Goal: Navigation & Orientation: Find specific page/section

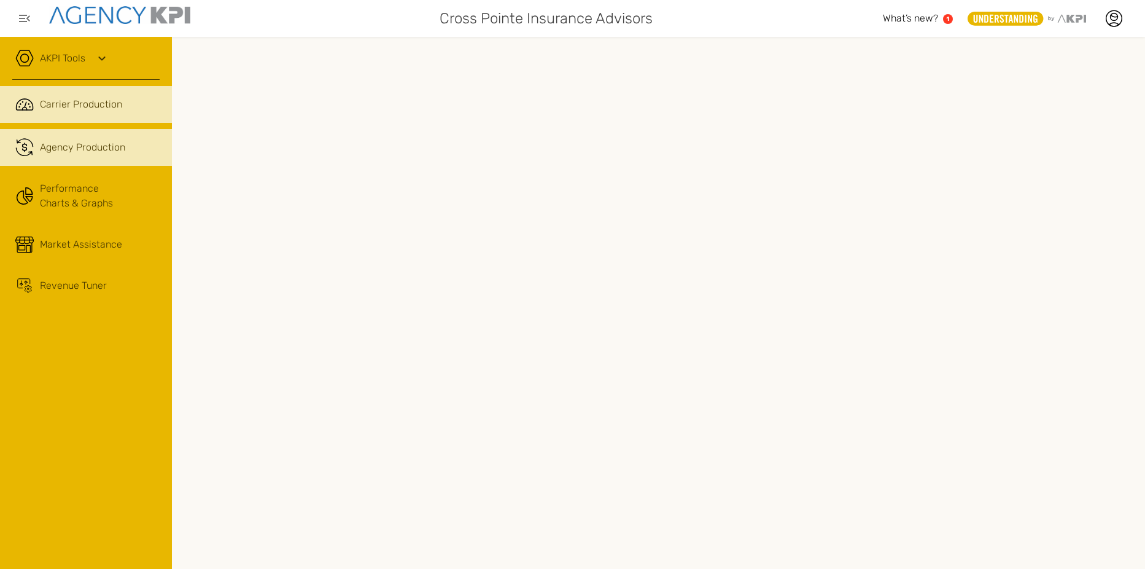
click at [102, 147] on span "Agency Production" at bounding box center [82, 147] width 85 height 15
click at [97, 106] on span "Carrier Production" at bounding box center [81, 104] width 82 height 15
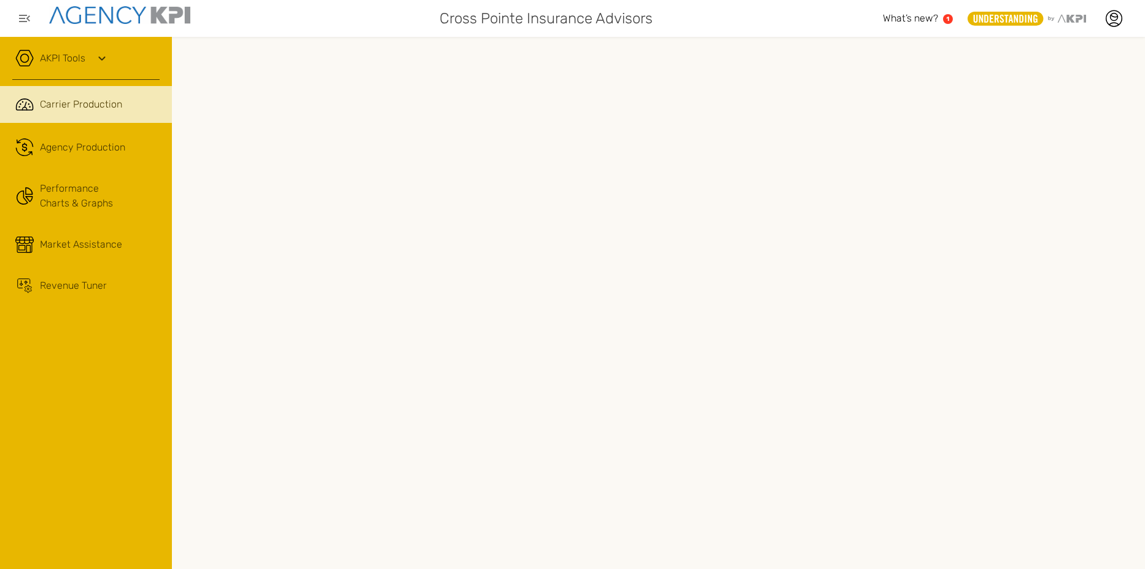
click at [71, 55] on link "AKPI Tools" at bounding box center [62, 58] width 45 height 15
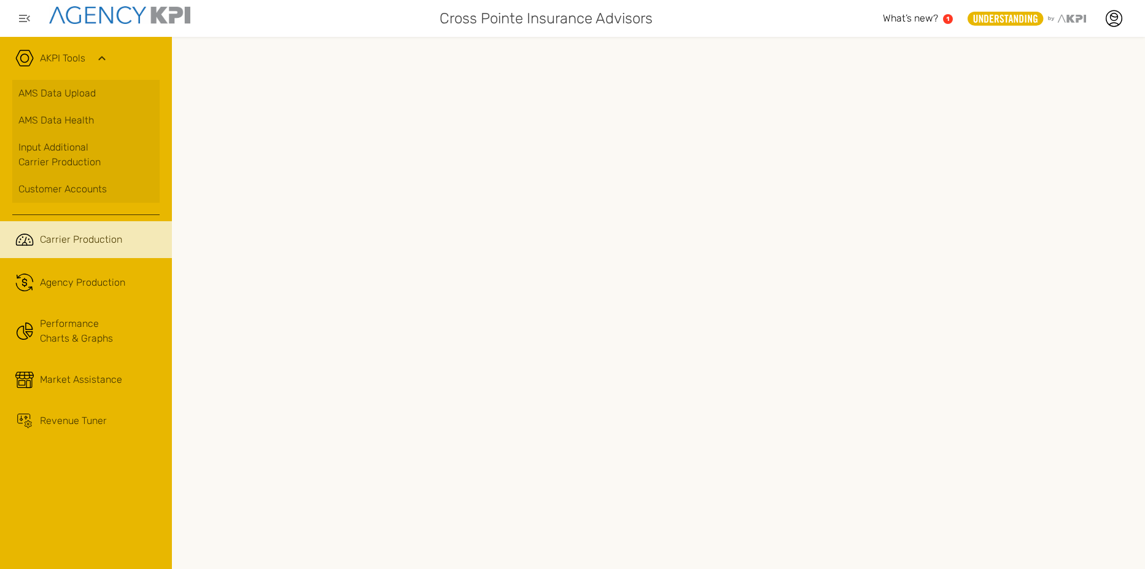
click at [79, 236] on span "Carrier Production" at bounding box center [81, 239] width 82 height 15
click at [72, 190] on div "Customer Accounts" at bounding box center [85, 189] width 135 height 15
click at [930, 17] on span "What’s new?" at bounding box center [910, 18] width 55 height 12
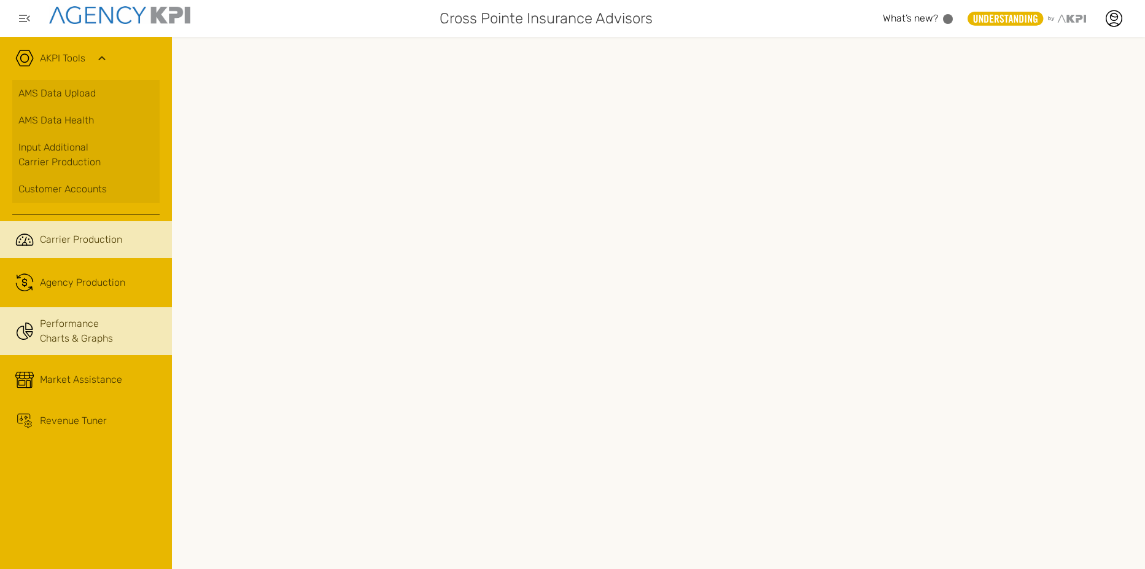
click at [85, 338] on link "Performance Charts & Graphs" at bounding box center [86, 331] width 172 height 48
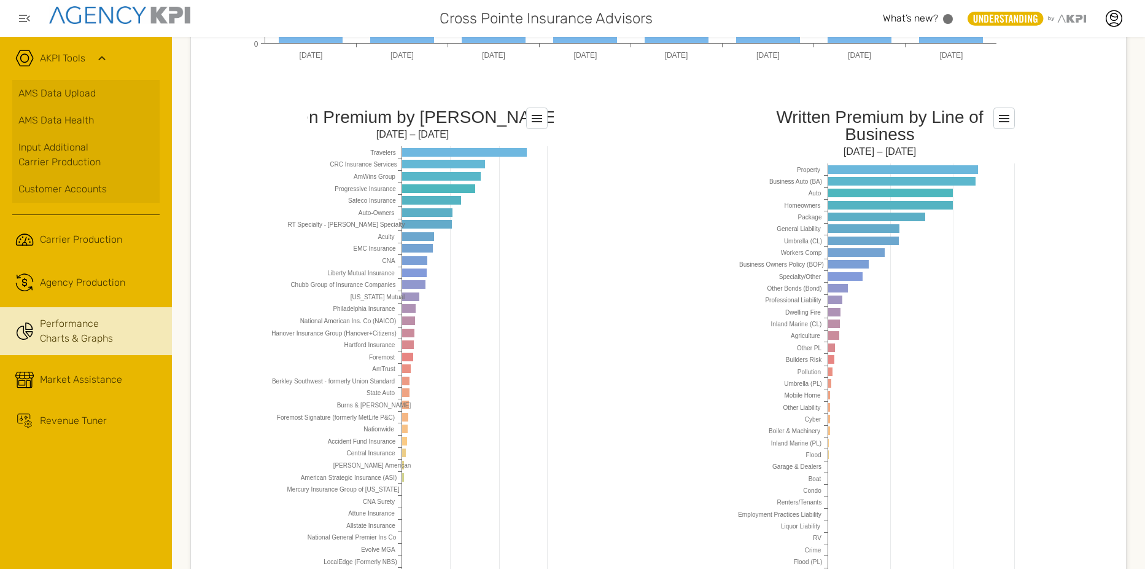
scroll to position [1080, 0]
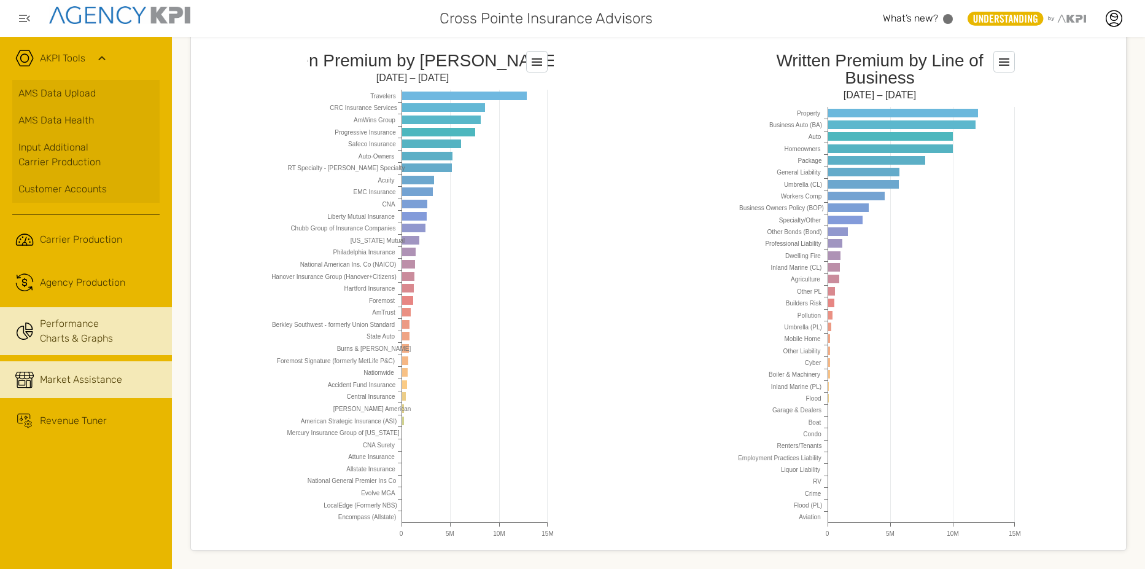
click at [78, 380] on span "Market Assistance" at bounding box center [81, 379] width 82 height 15
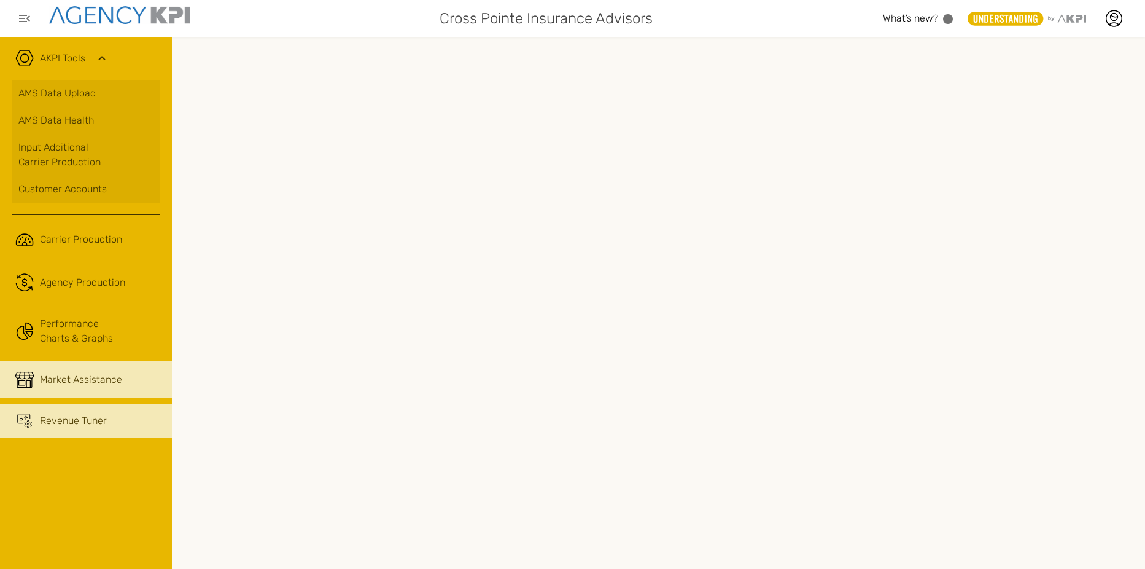
click at [61, 421] on span "Revenue Tuner" at bounding box center [73, 420] width 67 height 15
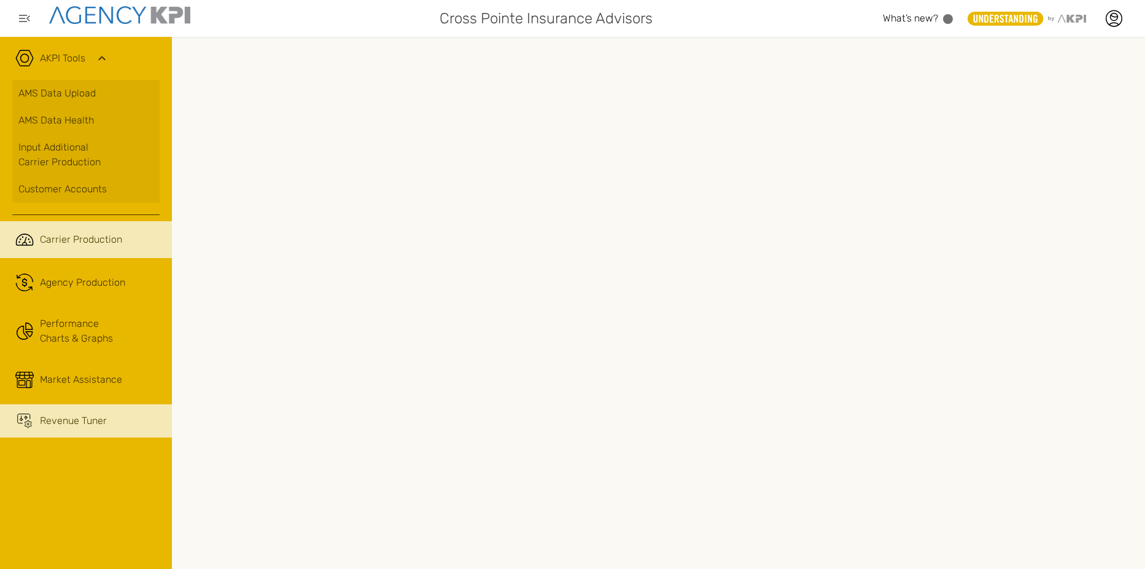
click at [73, 235] on span "Carrier Production" at bounding box center [81, 239] width 82 height 15
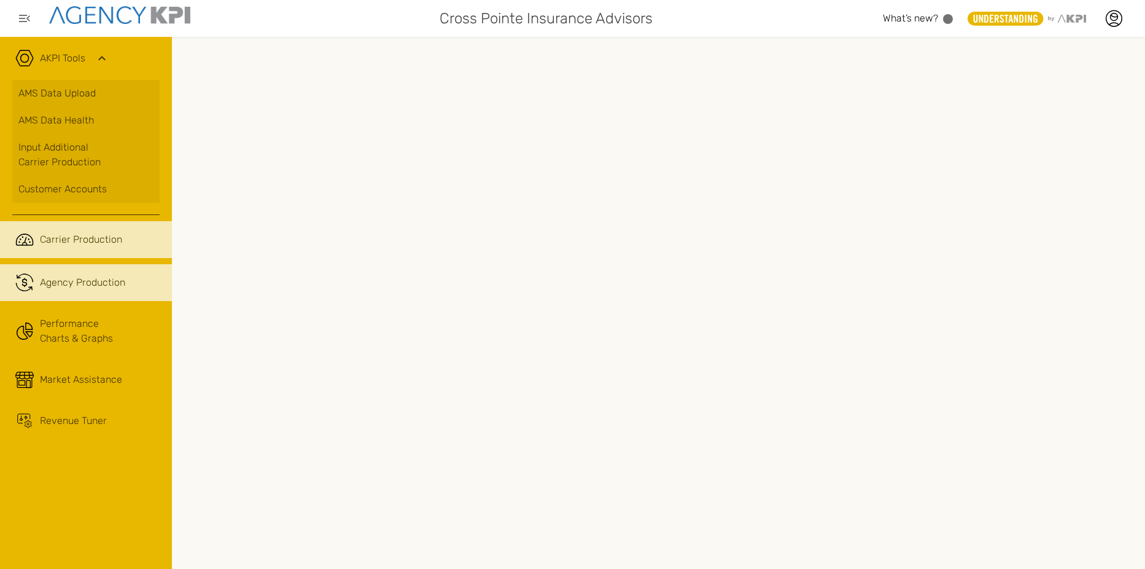
click at [82, 283] on span "Agency Production" at bounding box center [82, 282] width 85 height 15
click at [123, 241] on div "Carrier Production" at bounding box center [100, 239] width 120 height 15
click at [86, 281] on span "Agency Production" at bounding box center [82, 282] width 85 height 15
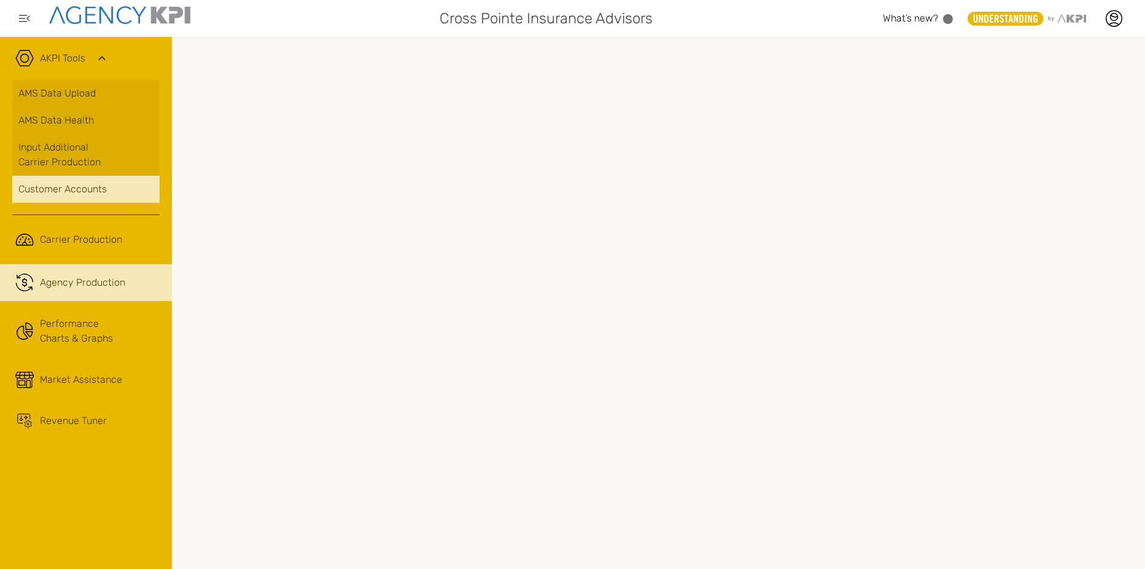
click at [87, 189] on div "Customer Accounts" at bounding box center [85, 189] width 135 height 15
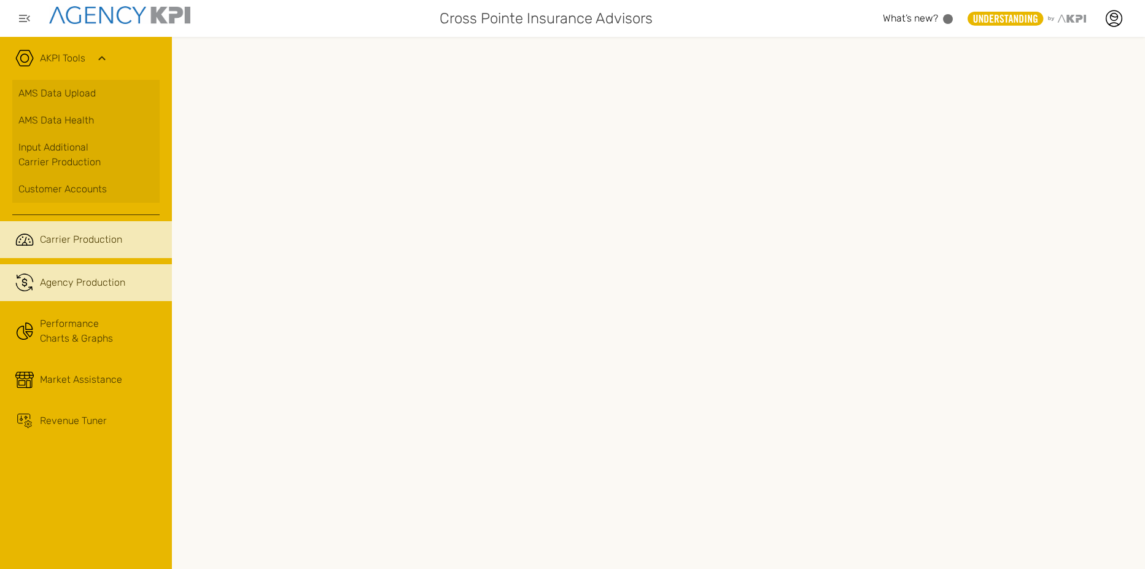
click at [73, 240] on span "Carrier Production" at bounding box center [81, 239] width 82 height 15
click at [102, 284] on span "Agency Production" at bounding box center [82, 282] width 85 height 15
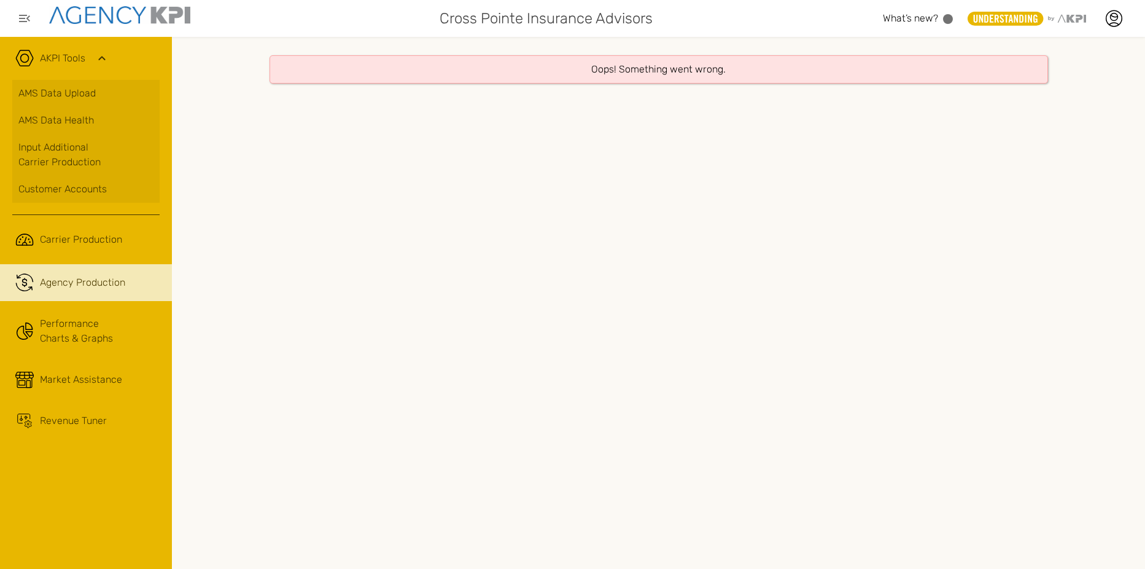
click at [101, 284] on span "Agency Production" at bounding box center [82, 282] width 85 height 15
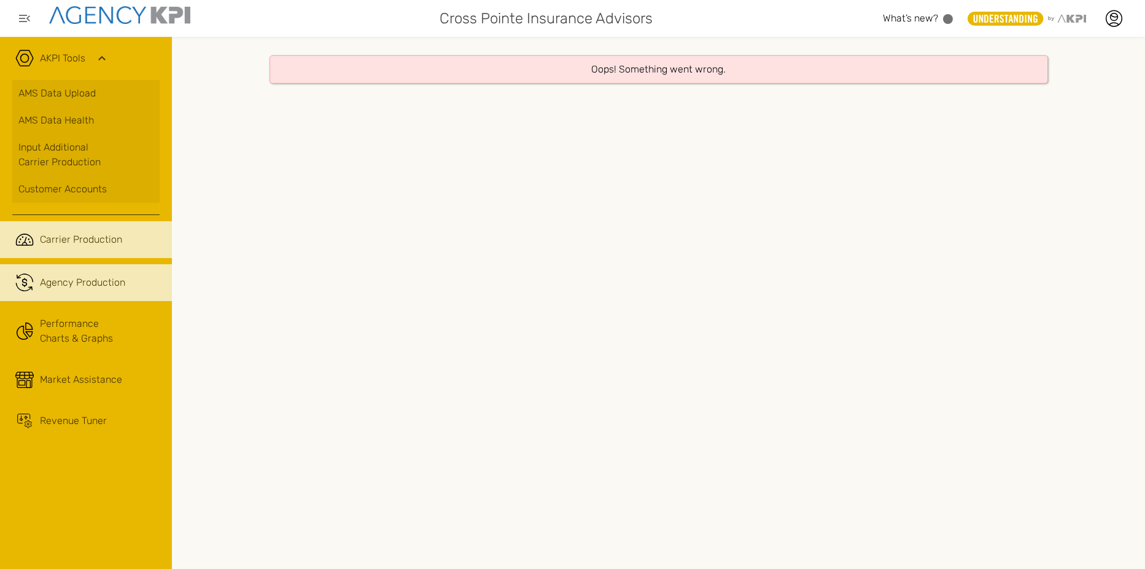
click at [72, 245] on span "Carrier Production" at bounding box center [81, 239] width 82 height 15
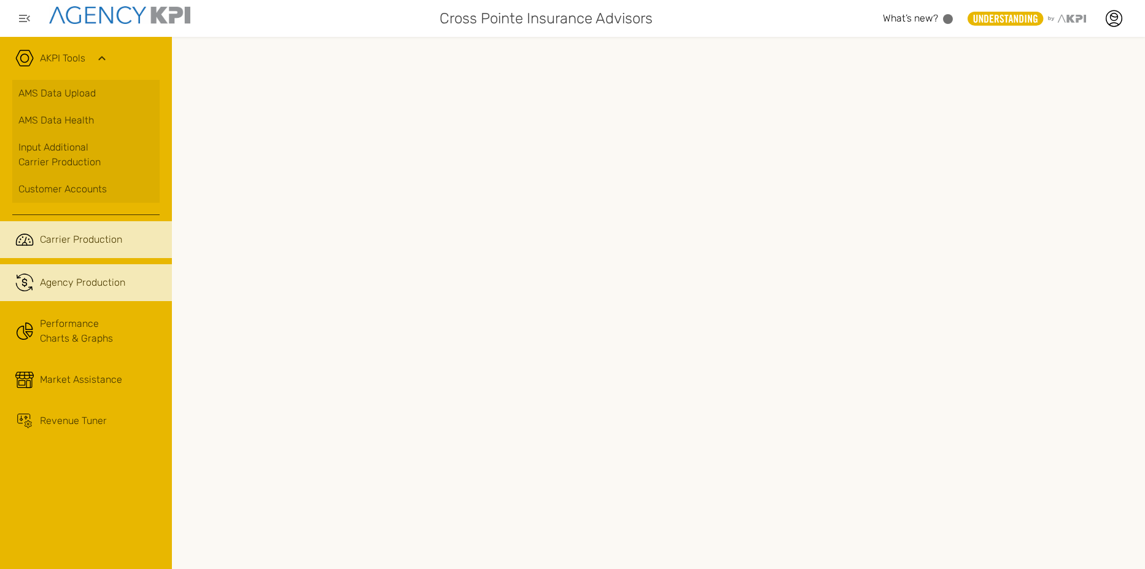
click at [84, 280] on span "Agency Production" at bounding box center [82, 282] width 85 height 15
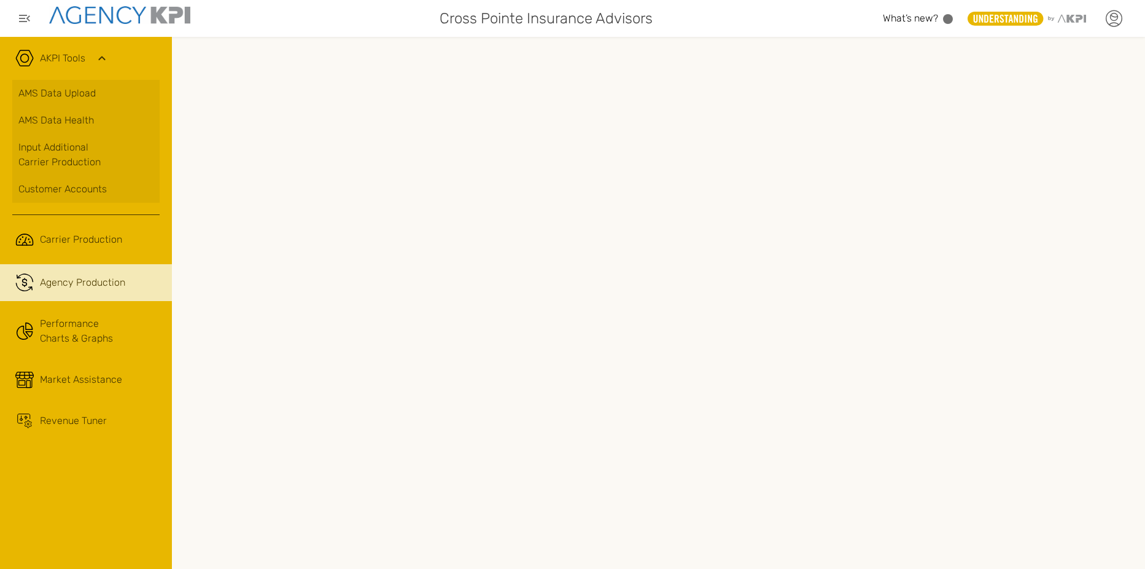
click at [1118, 21] on icon at bounding box center [1114, 18] width 18 height 18
click at [1024, 125] on link "Log Out" at bounding box center [1025, 125] width 30 height 10
